Goal: Task Accomplishment & Management: Use online tool/utility

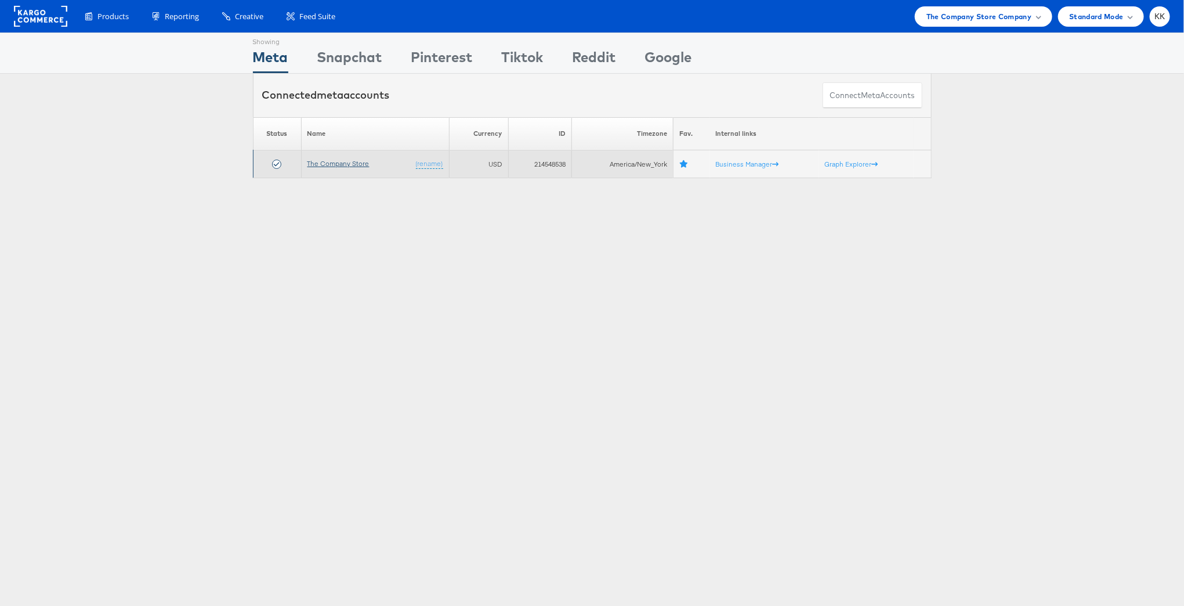
click at [346, 166] on link "The Company Store" at bounding box center [339, 163] width 62 height 9
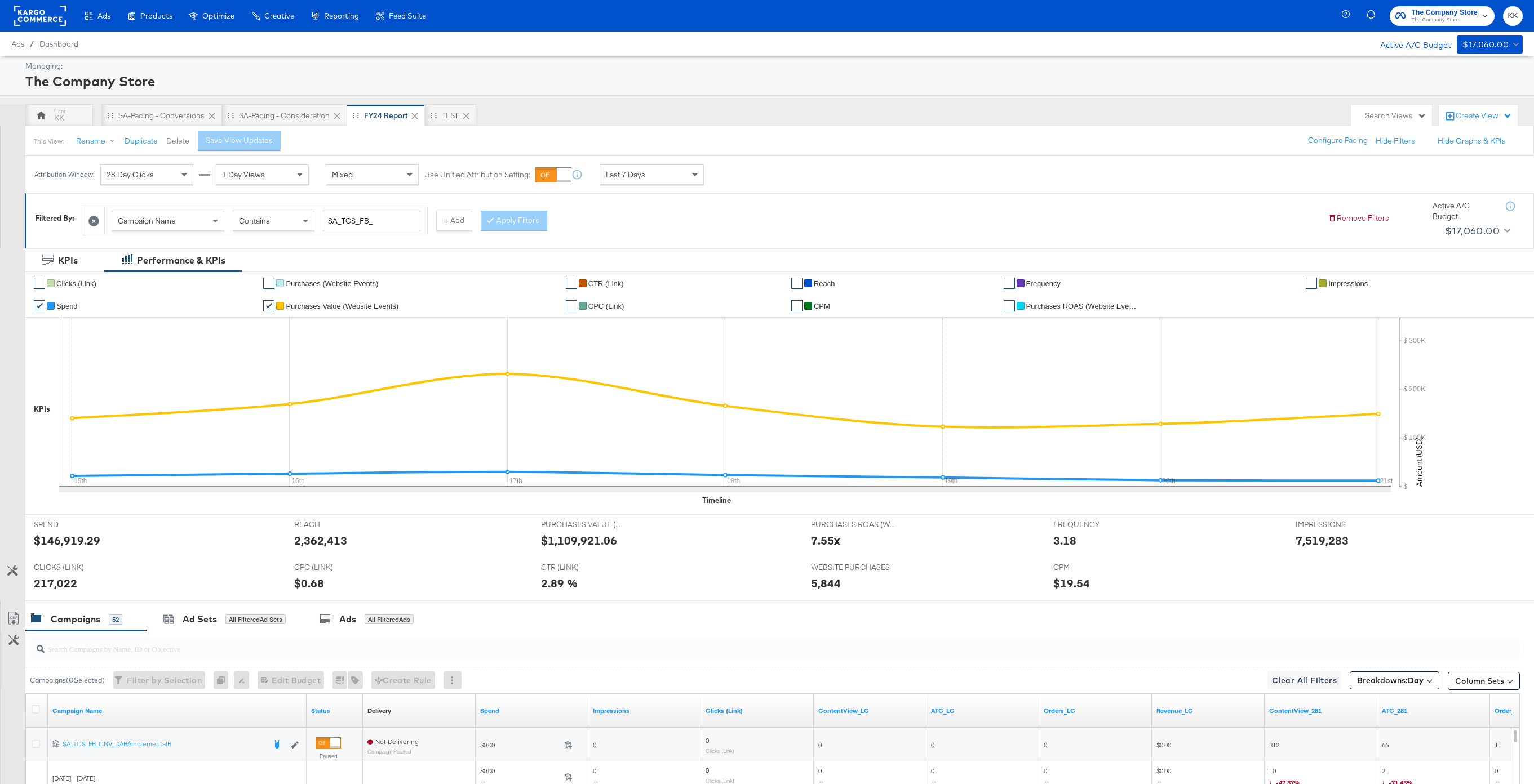
drag, startPoint x: 142, startPoint y: 108, endPoint x: 177, endPoint y: 142, distance: 48.8
click at [142, 108] on div "SA-Pacing - Conversions" at bounding box center [161, 114] width 120 height 22
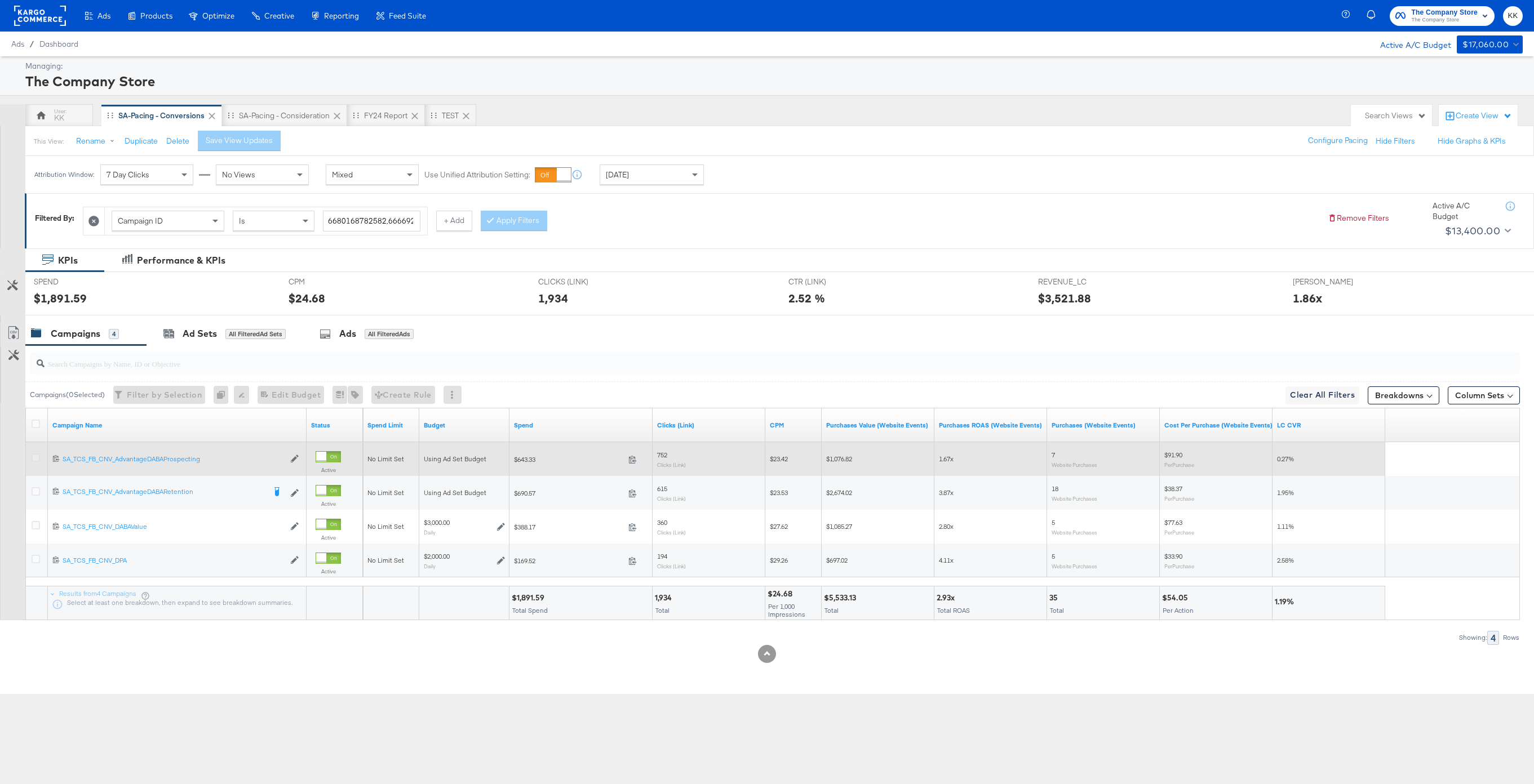
click at [32, 456] on icon at bounding box center [35, 457] width 9 height 9
click at [0, 0] on input "checkbox" at bounding box center [0, 0] width 0 height 0
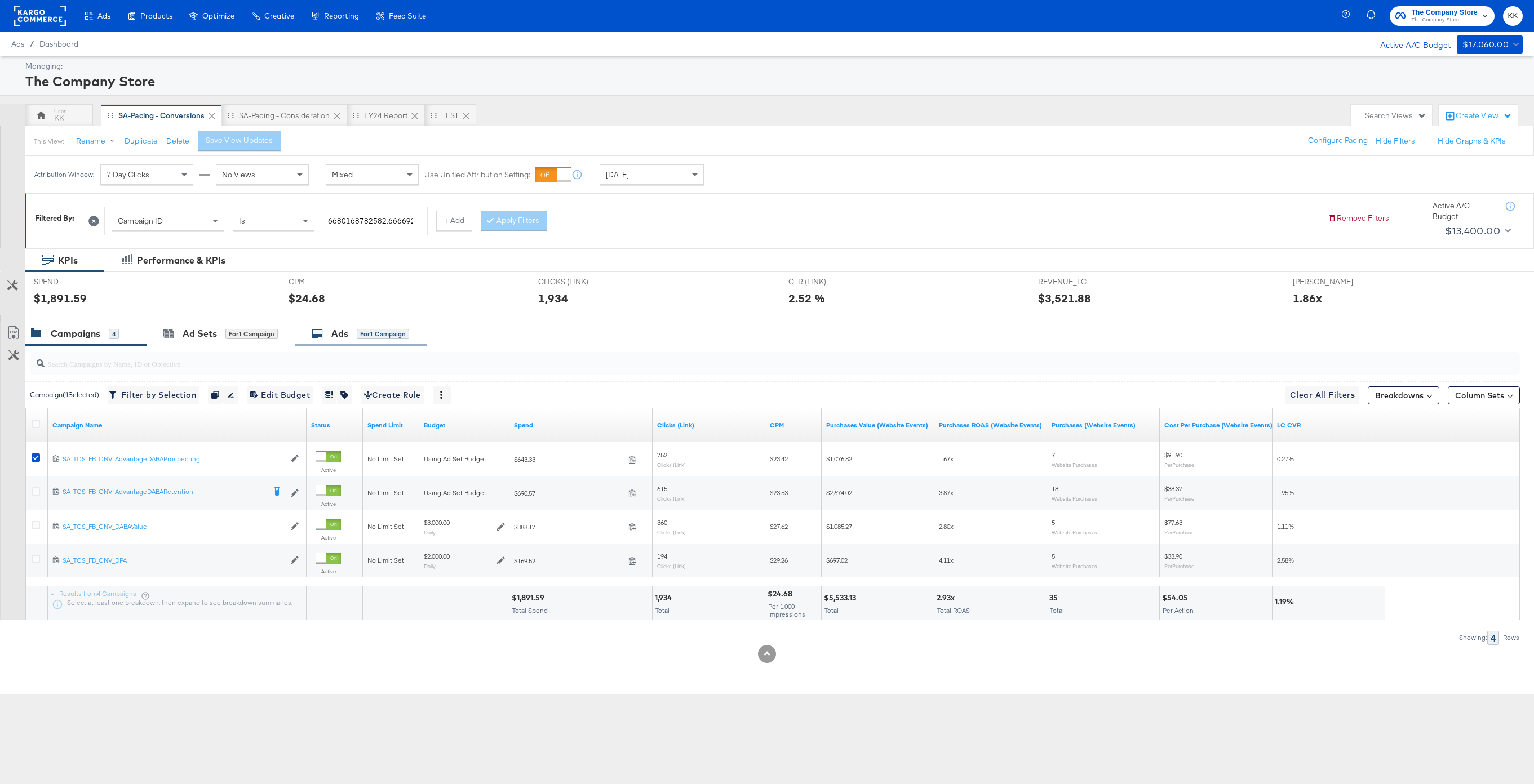
click at [362, 331] on div "for 1 Campaign" at bounding box center [383, 334] width 52 height 10
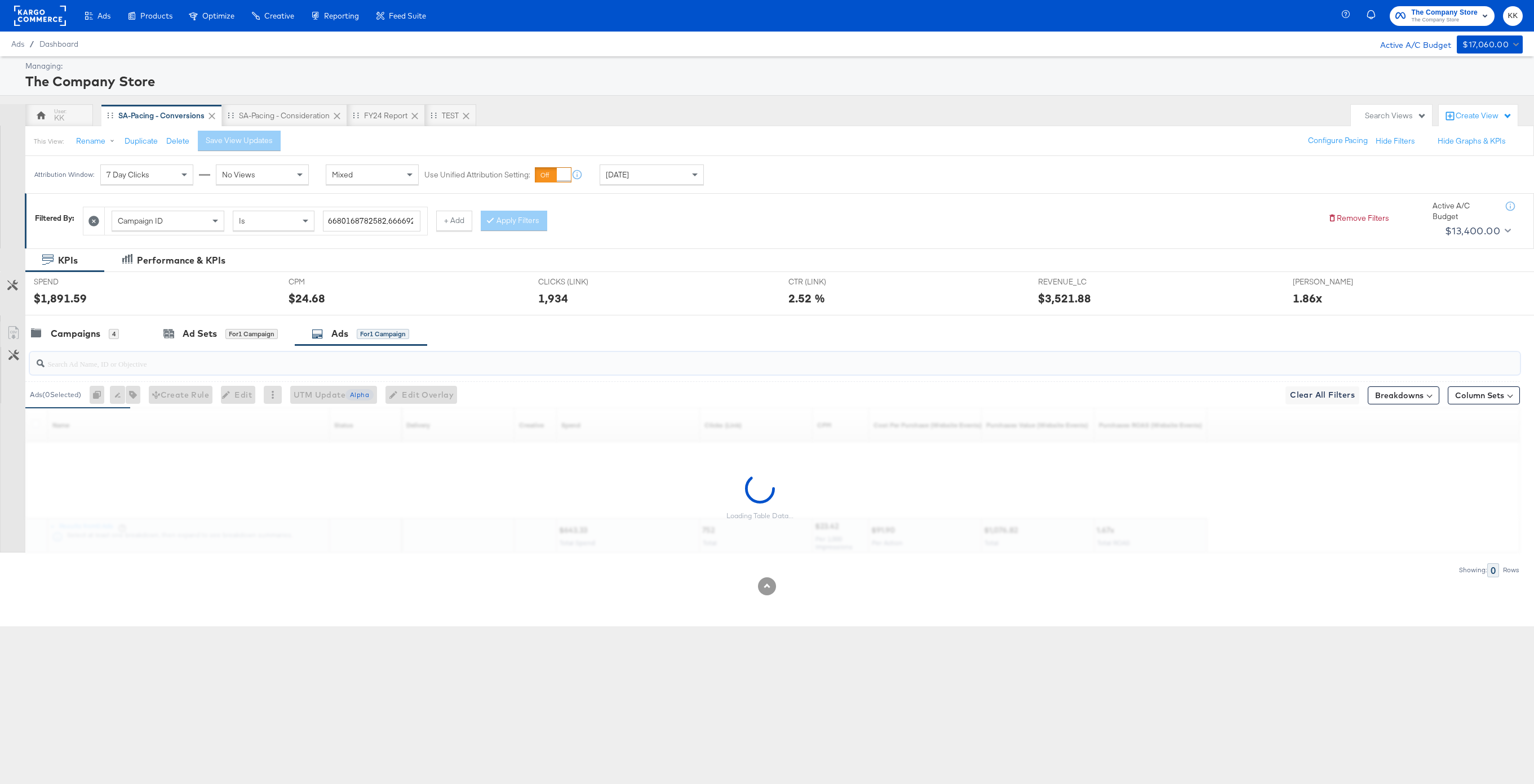
click at [234, 362] on input "search" at bounding box center [712, 359] width 1335 height 22
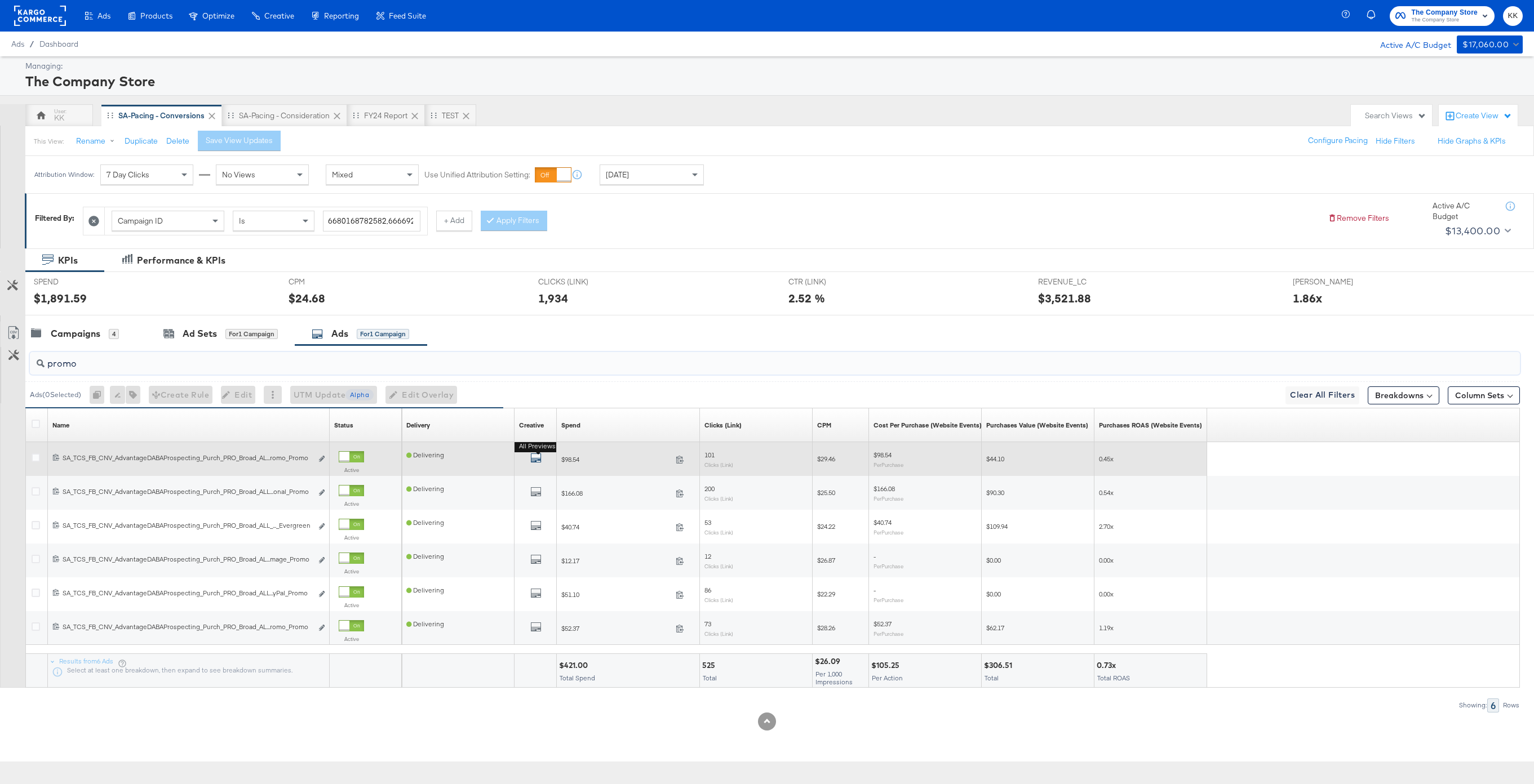
type input "promo"
click at [537, 454] on icon "default" at bounding box center [536, 458] width 12 height 12
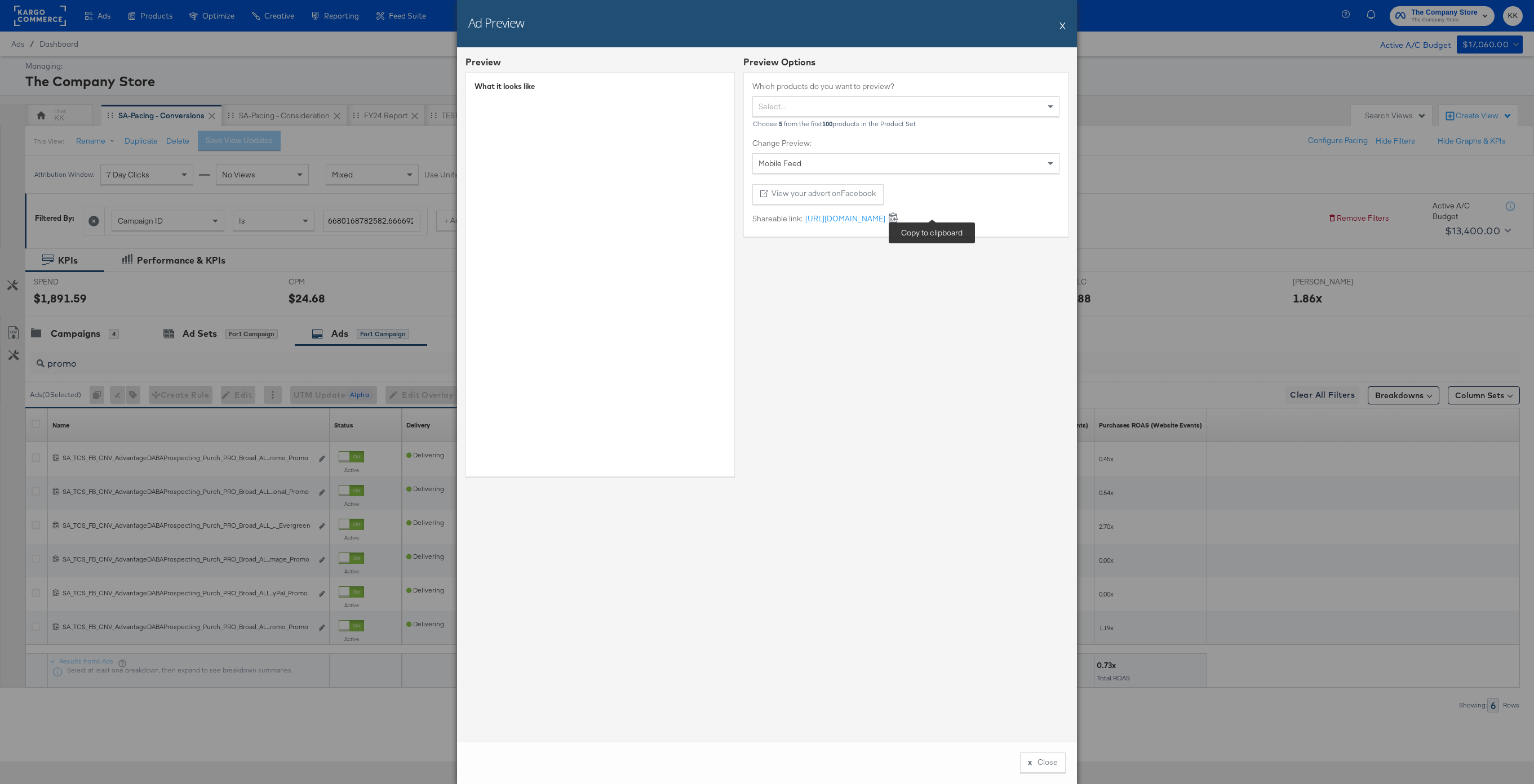
click at [899, 215] on icon at bounding box center [893, 216] width 11 height 11
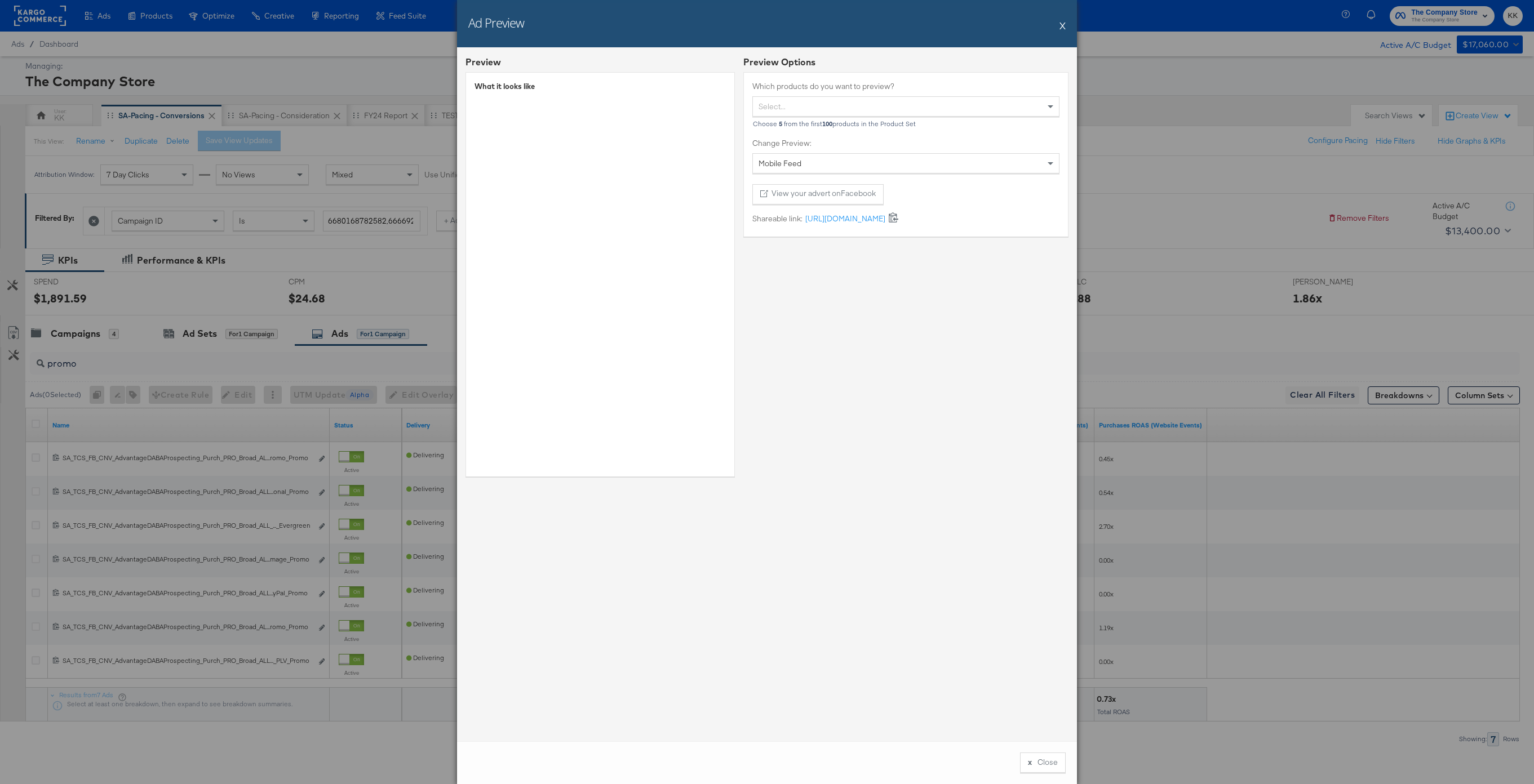
click at [1066, 19] on div "Ad Preview X" at bounding box center [767, 23] width 619 height 48
click at [1066, 25] on div "Ad Preview X" at bounding box center [767, 23] width 619 height 48
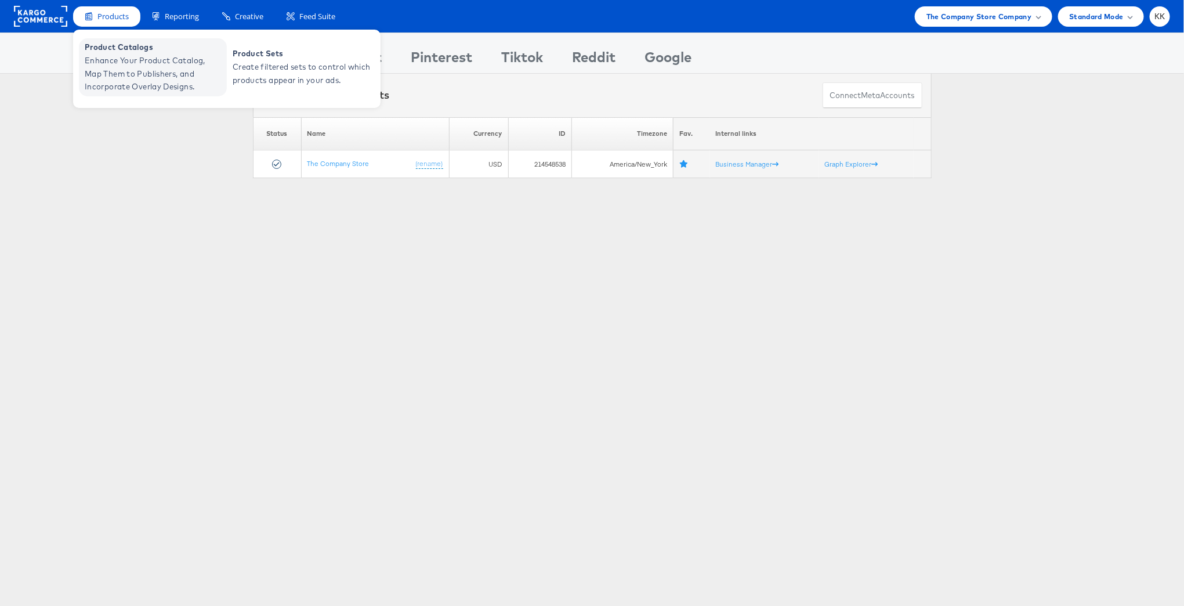
click at [120, 79] on span "Enhance Your Product Catalog, Map Them to Publishers, and Incorporate Overlay D…" at bounding box center [154, 73] width 139 height 39
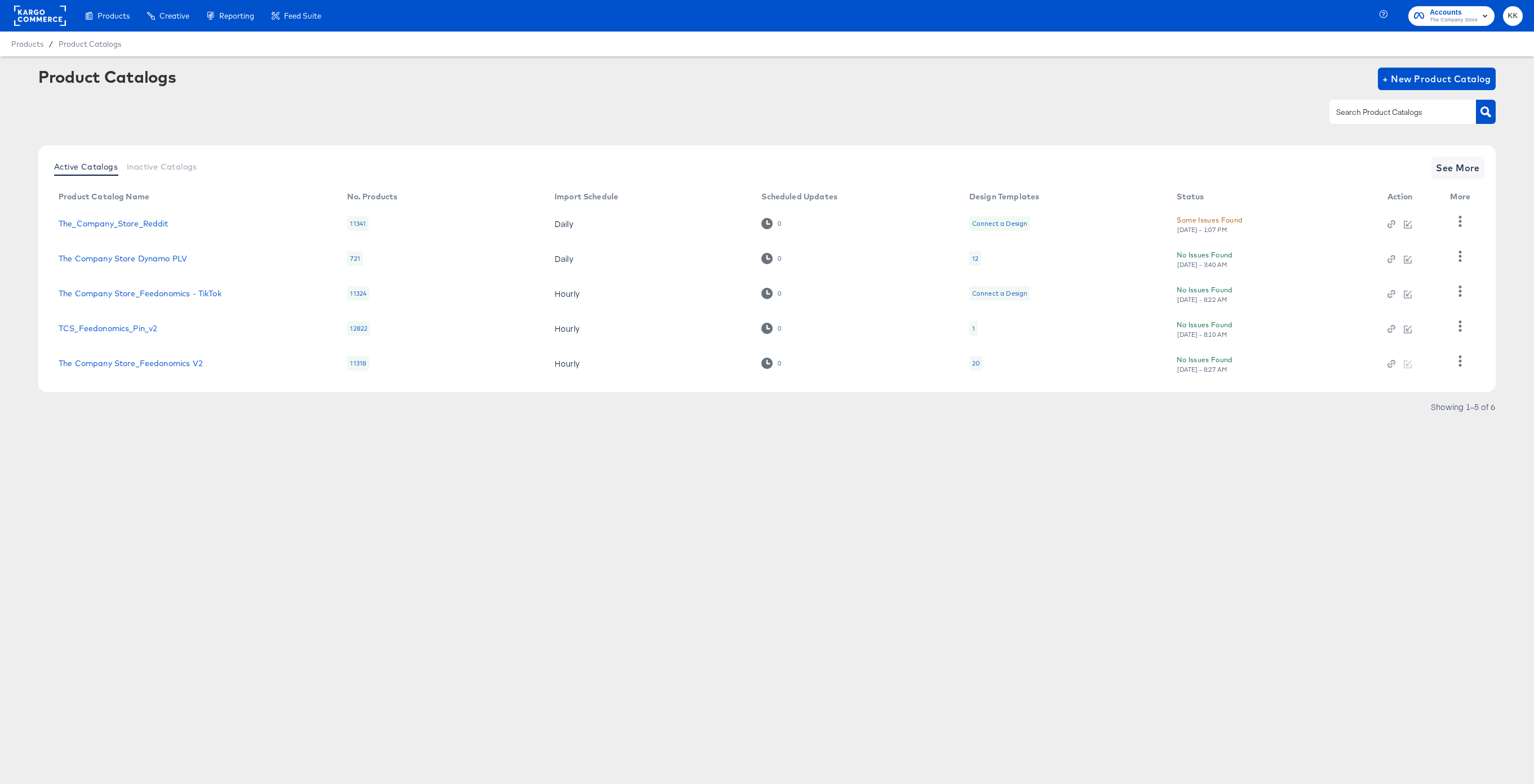
click at [974, 363] on div "20" at bounding box center [976, 363] width 8 height 9
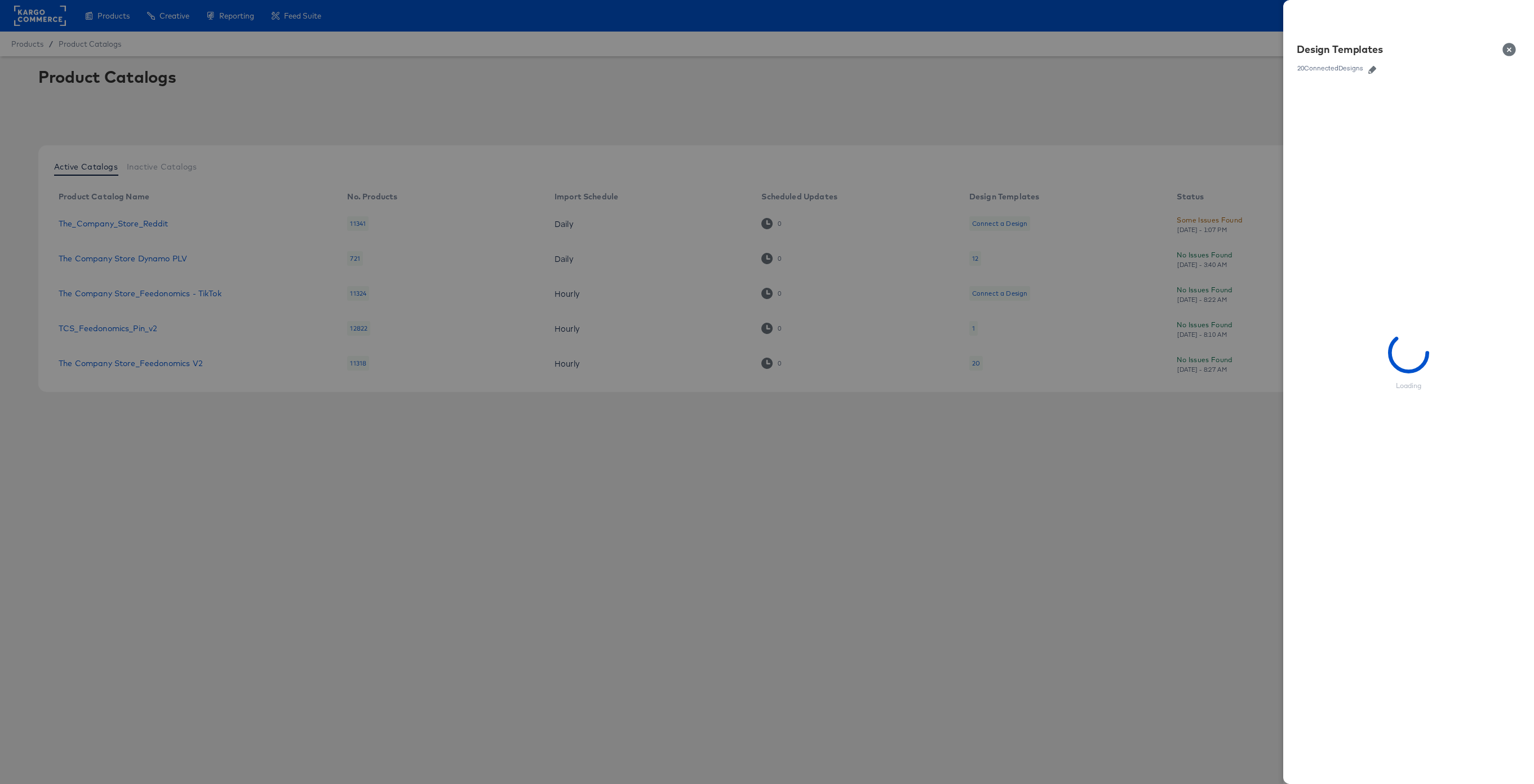
click at [1375, 69] on icon "button" at bounding box center [1372, 70] width 8 height 8
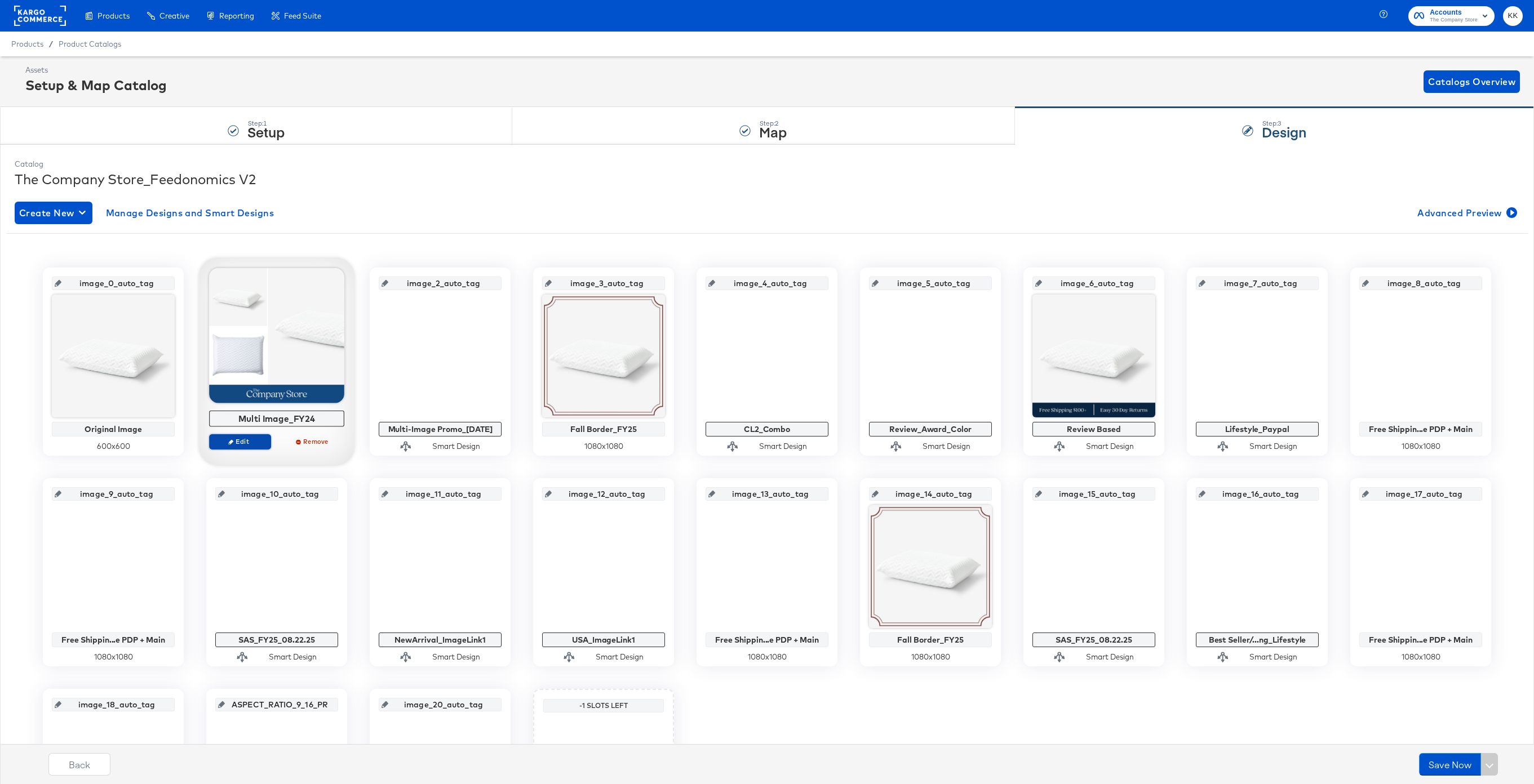
click at [244, 444] on span "Edit" at bounding box center [240, 441] width 51 height 9
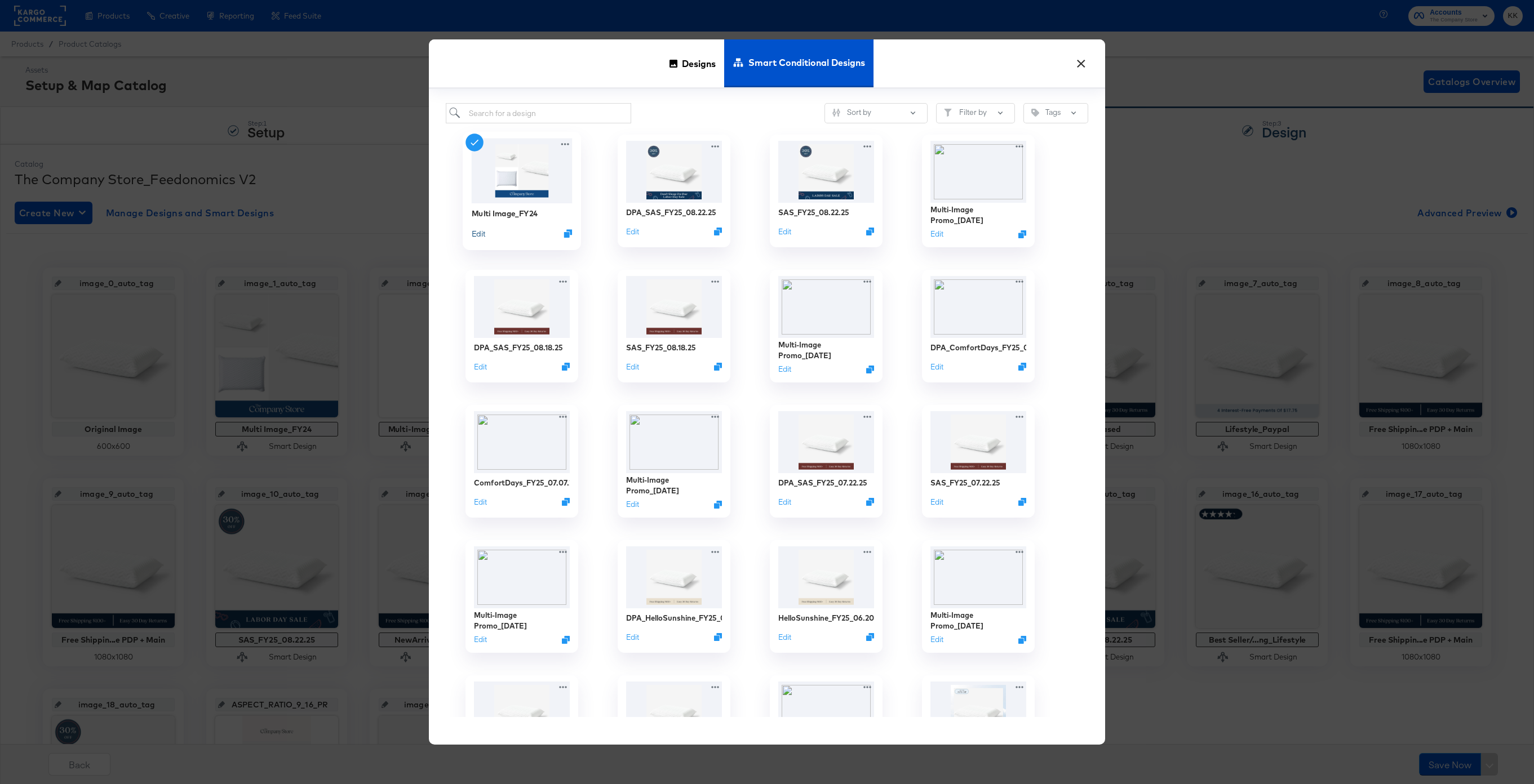
click at [481, 235] on button "Edit" at bounding box center [479, 233] width 14 height 11
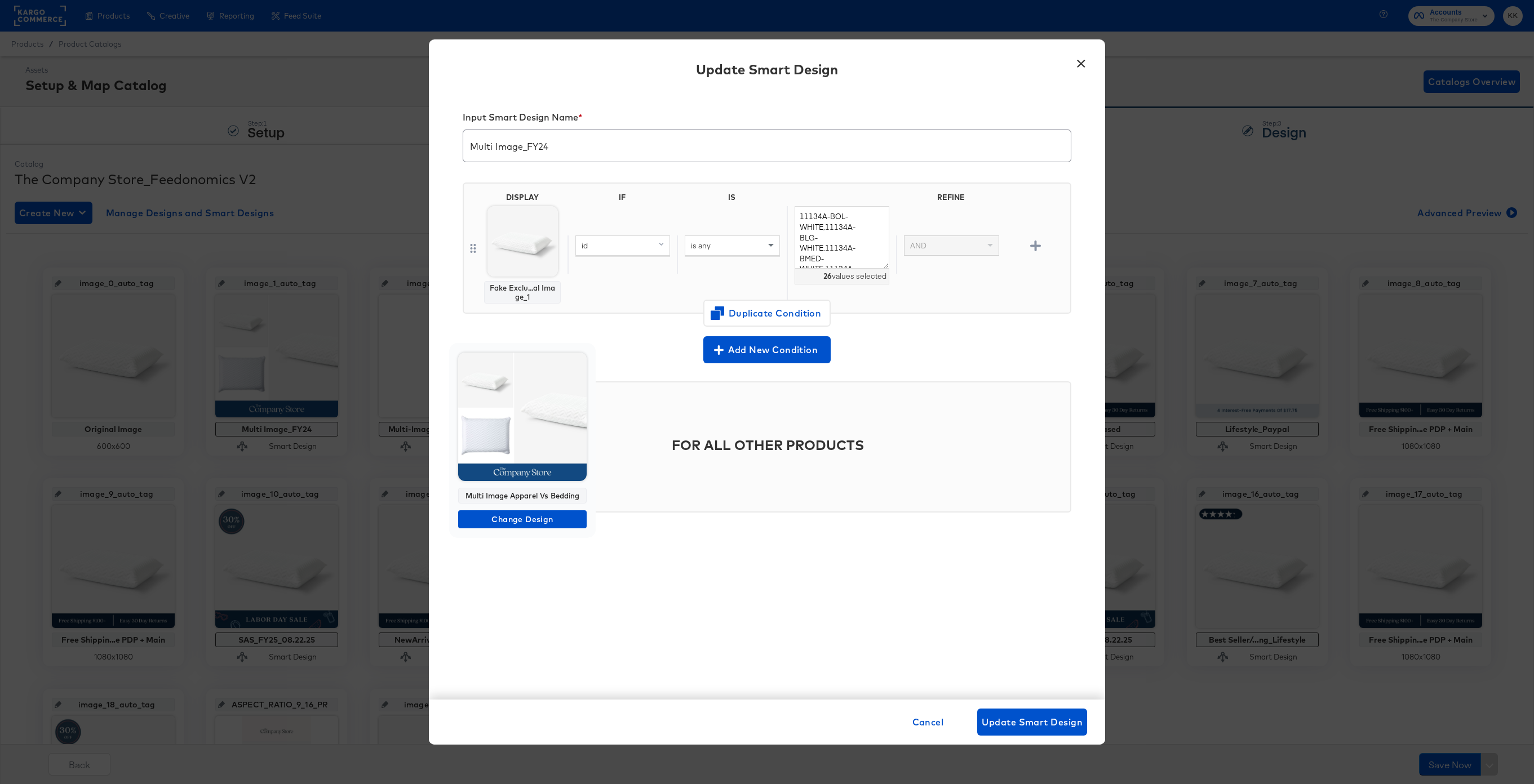
click at [521, 494] on div "Multi Image Apparel Vs Bedding" at bounding box center [522, 496] width 128 height 16
copy div "Multi Image Apparel Vs Bedding"
